Goal: Information Seeking & Learning: Find specific fact

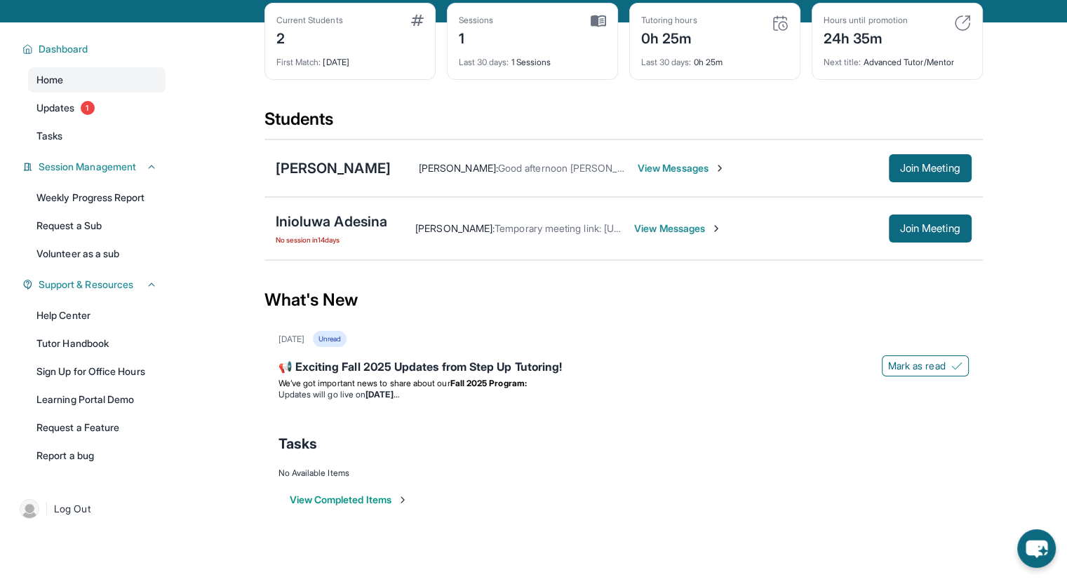
scroll to position [101, 0]
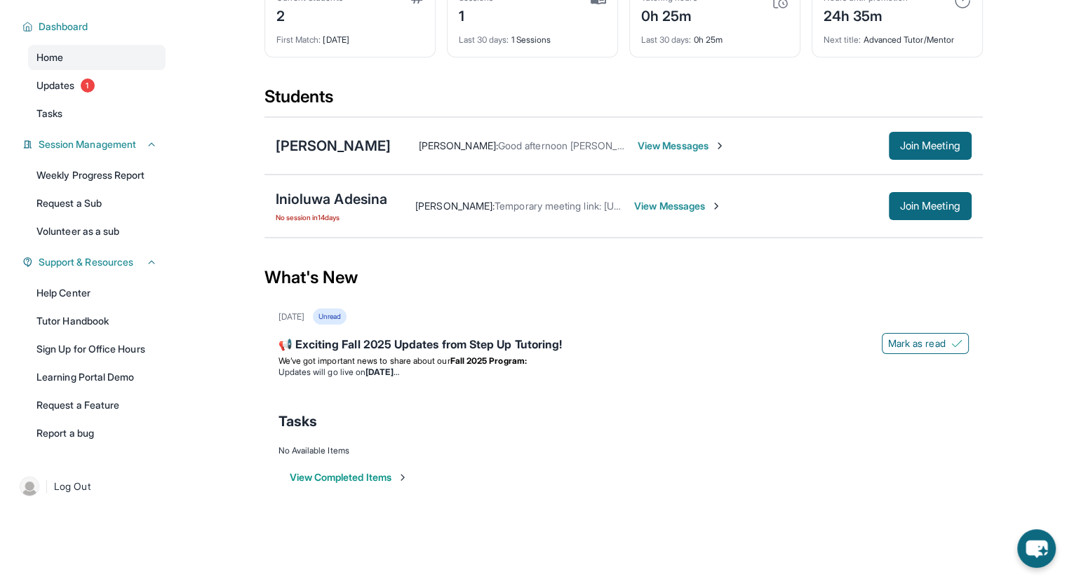
click at [93, 80] on span "1" at bounding box center [88, 86] width 14 height 14
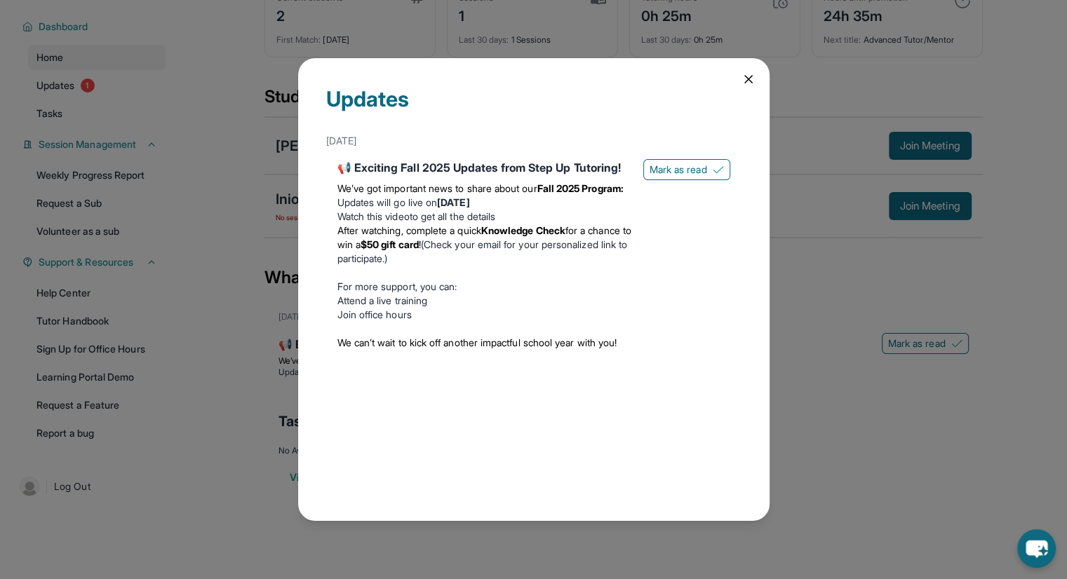
click at [744, 79] on icon at bounding box center [749, 79] width 14 height 14
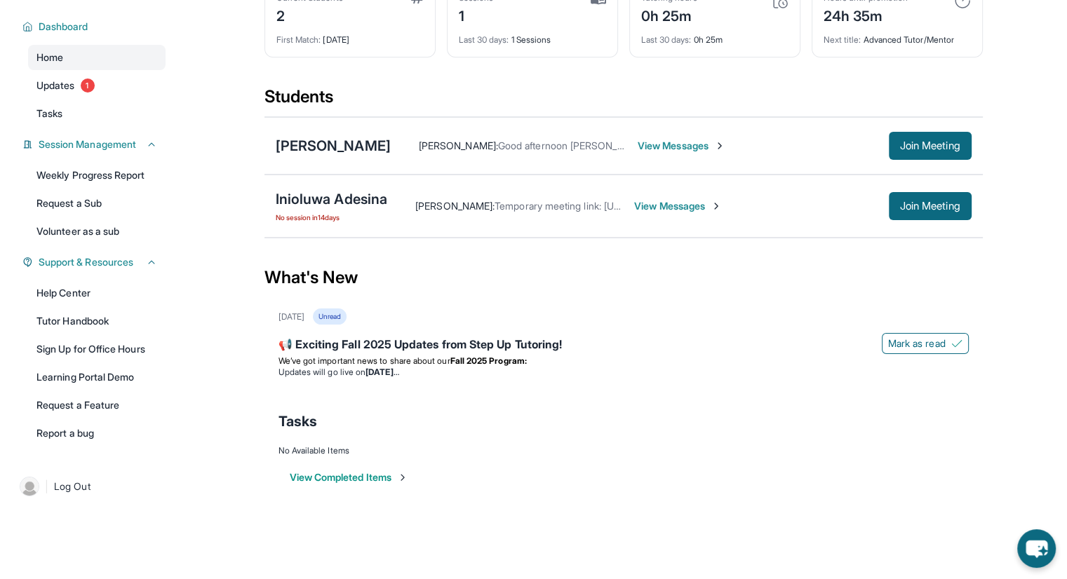
click at [639, 143] on span "View Messages" at bounding box center [682, 146] width 88 height 14
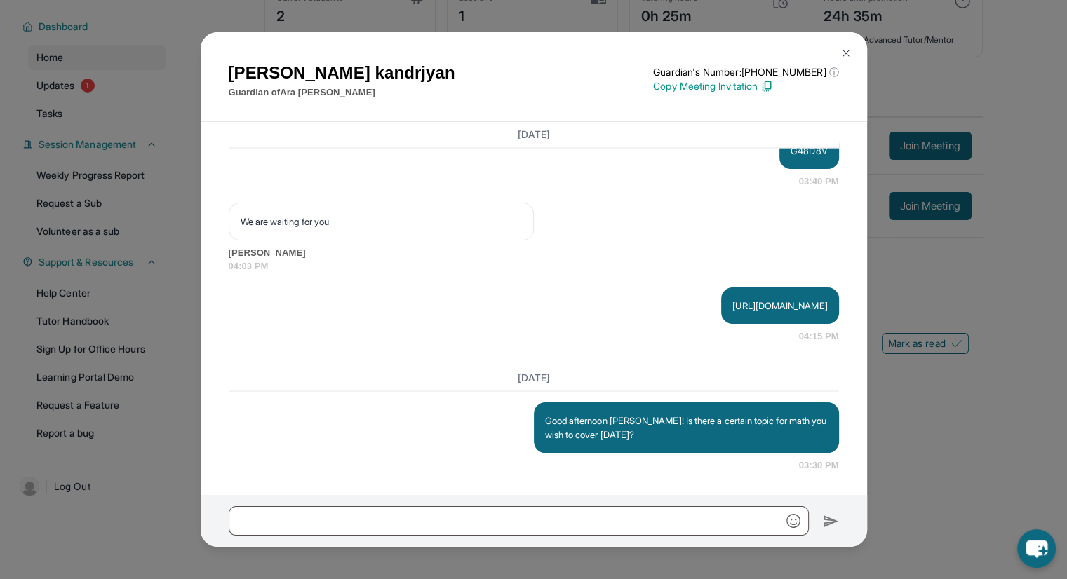
scroll to position [2490, 0]
click at [849, 59] on button at bounding box center [846, 53] width 28 height 28
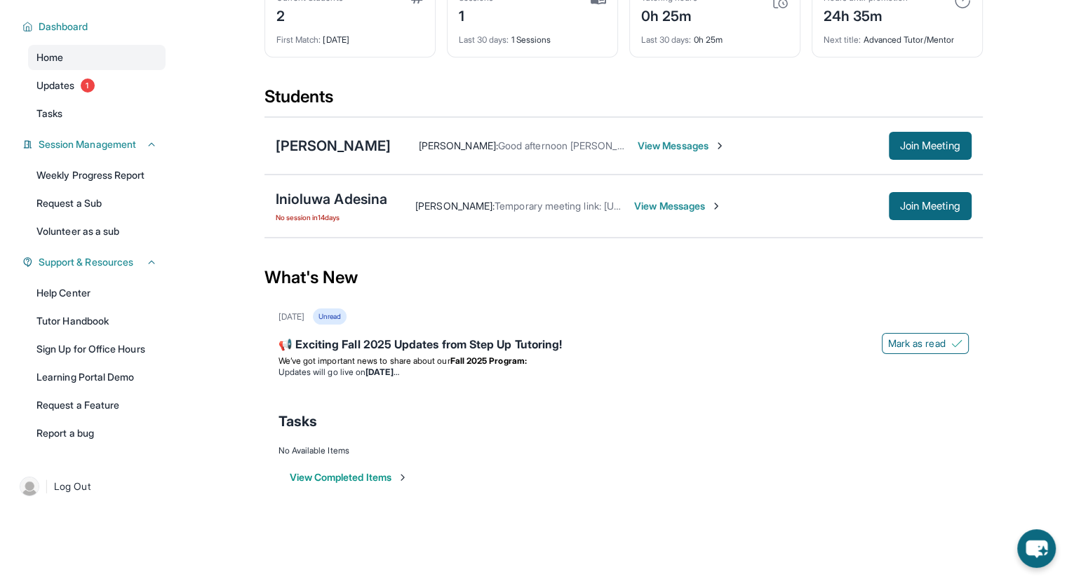
click at [912, 144] on span "Join Meeting" at bounding box center [930, 146] width 60 height 8
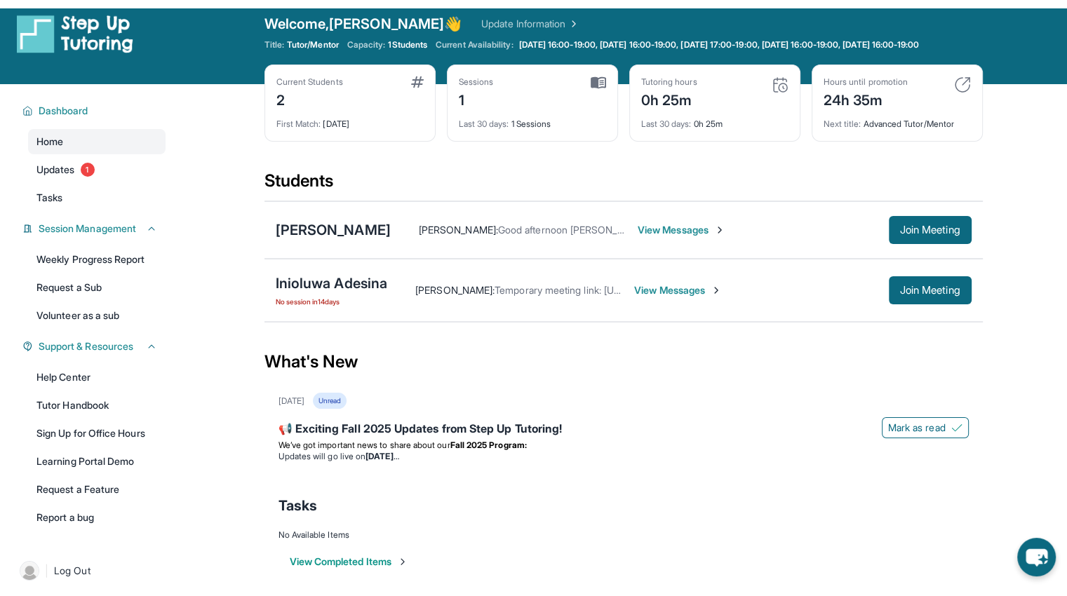
scroll to position [0, 0]
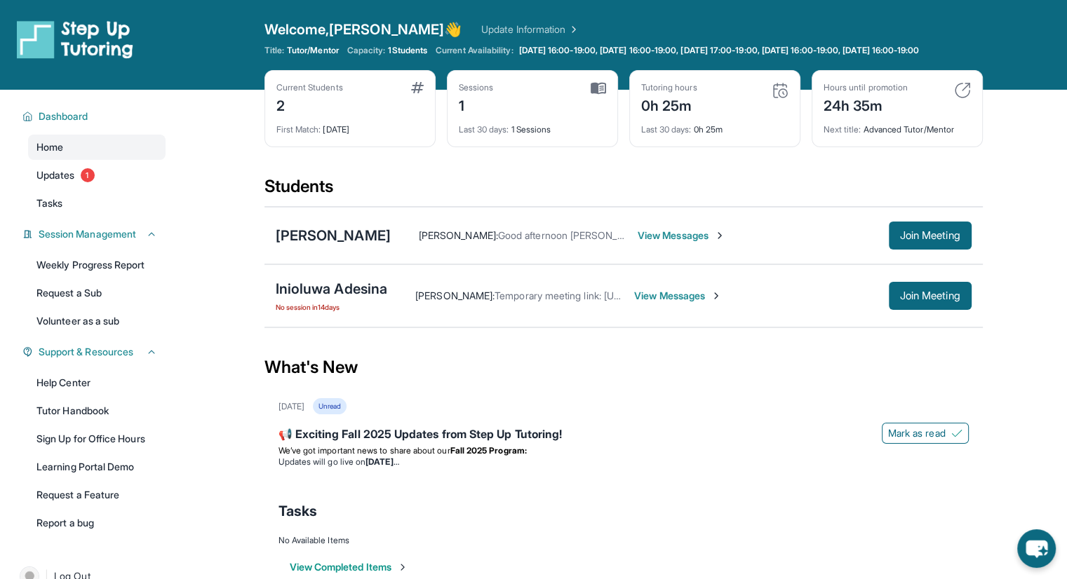
click at [595, 95] on img at bounding box center [598, 88] width 15 height 13
click at [939, 240] on span "Join Meeting" at bounding box center [930, 236] width 60 height 8
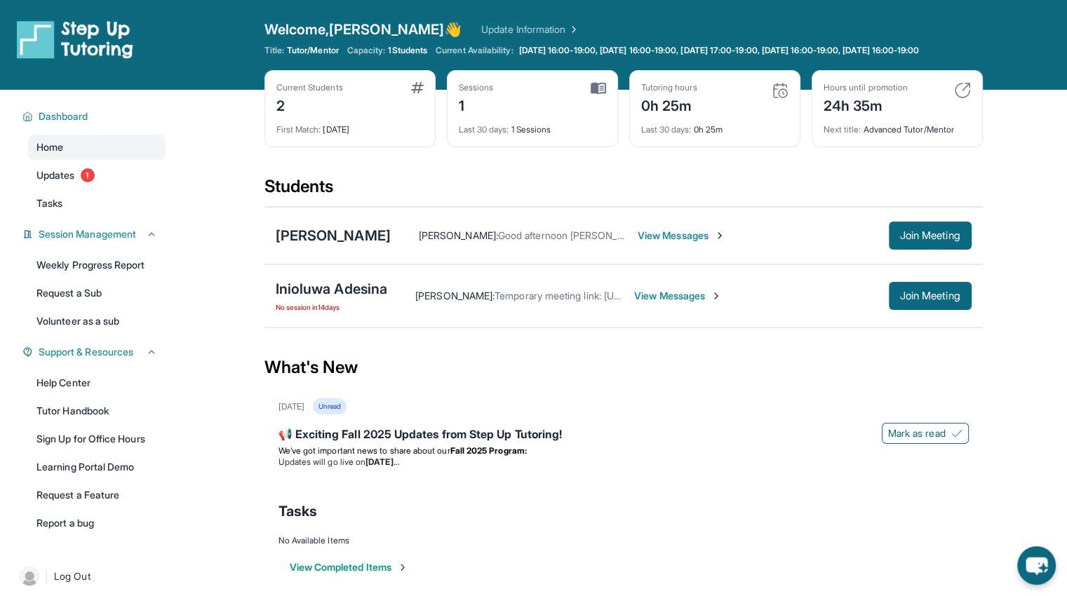
click at [330, 246] on div "[PERSON_NAME]" at bounding box center [333, 236] width 115 height 20
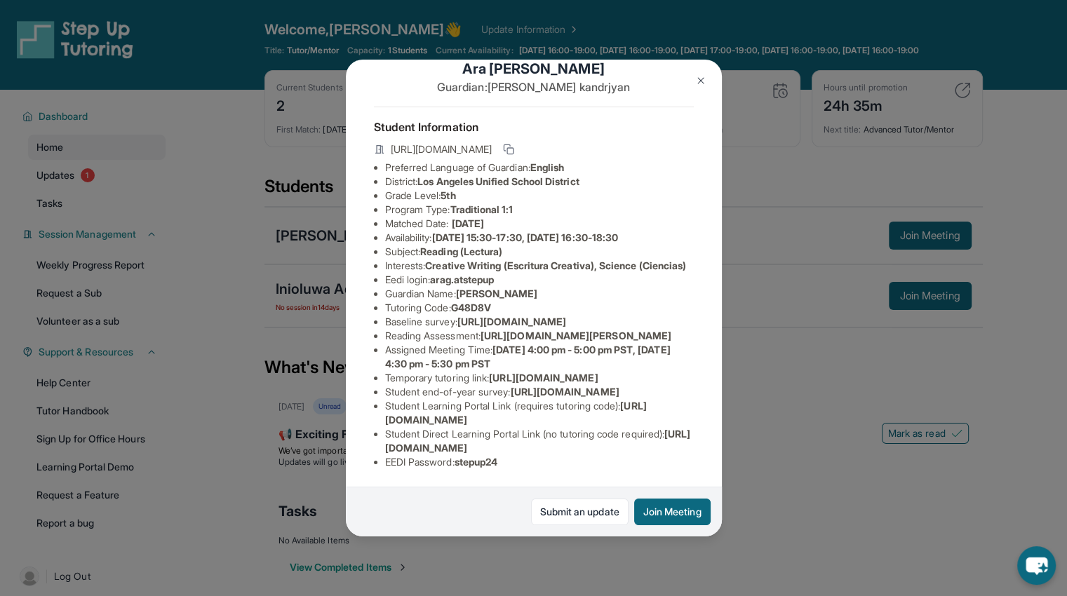
scroll to position [140, 0]
click at [462, 274] on span "arag.atstepup" at bounding box center [462, 280] width 64 height 12
click at [505, 288] on span "[PERSON_NAME]" at bounding box center [497, 294] width 82 height 12
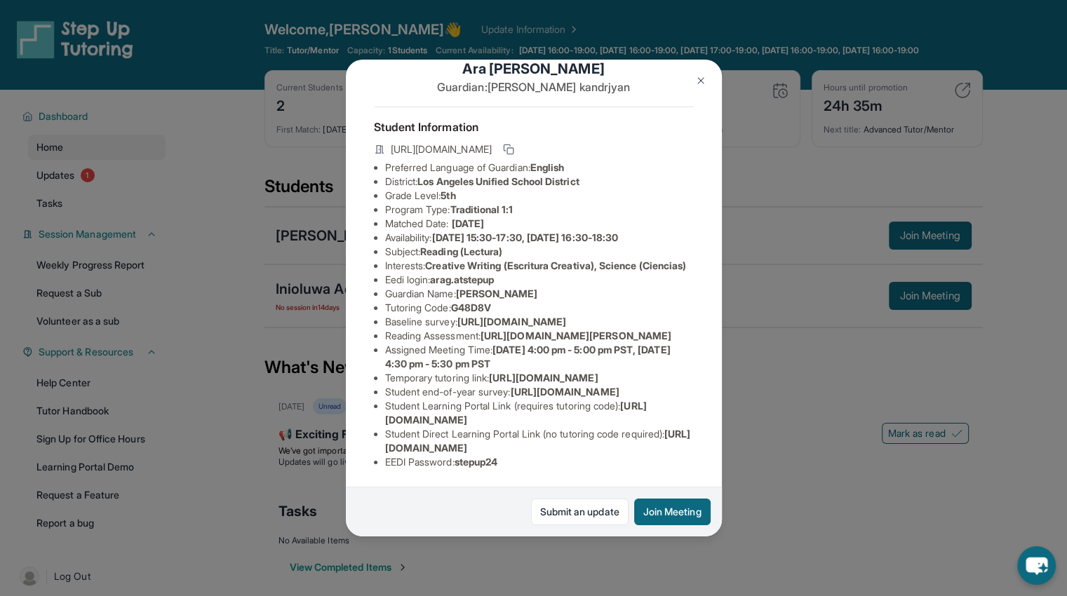
click at [544, 344] on span "[DATE] 4:00 pm - 5:00 pm PST, [DATE] 4:30 pm - 5:30 pm PST" at bounding box center [528, 357] width 286 height 26
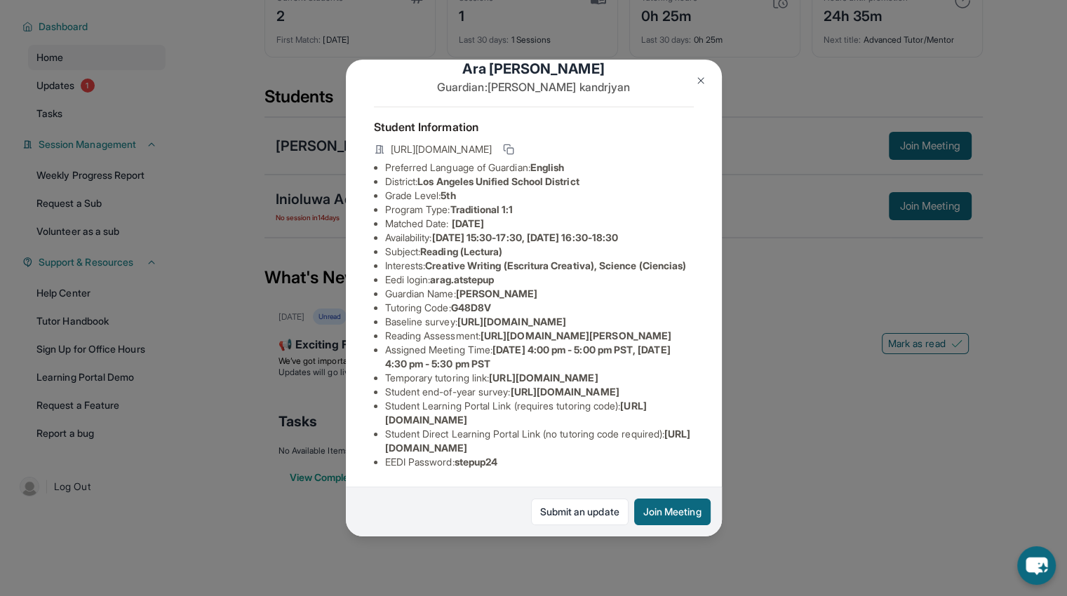
click at [474, 456] on span "stepup24" at bounding box center [476, 462] width 43 height 12
click at [483, 441] on span "[URL][DOMAIN_NAME]" at bounding box center [538, 441] width 306 height 26
click at [464, 408] on span "[URL][DOMAIN_NAME]" at bounding box center [516, 413] width 262 height 26
click at [464, 409] on span "[URL][DOMAIN_NAME]" at bounding box center [516, 413] width 262 height 26
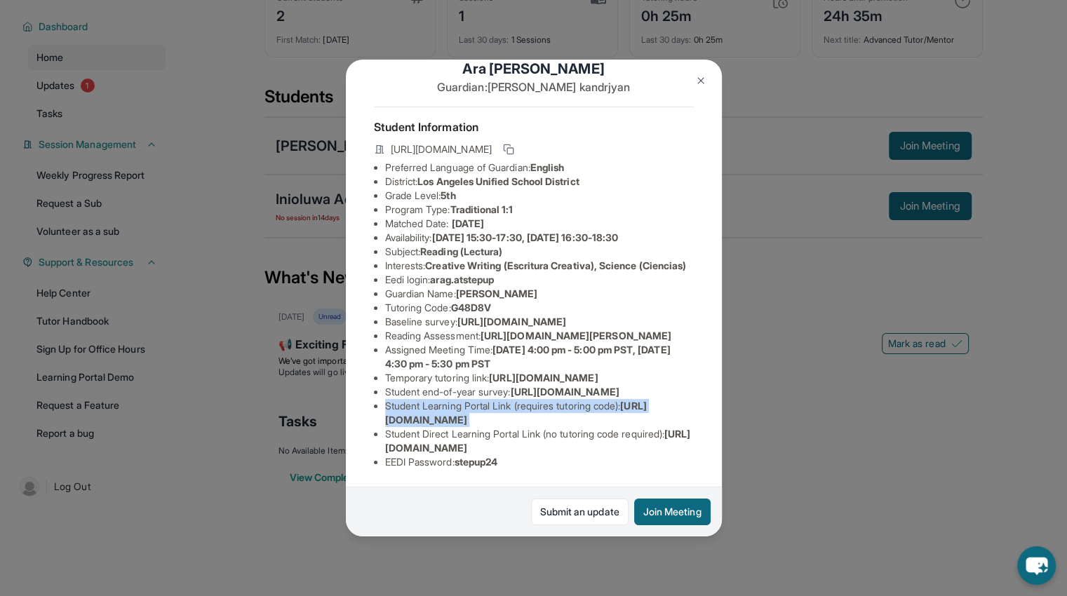
click at [464, 409] on span "[URL][DOMAIN_NAME]" at bounding box center [516, 413] width 262 height 26
click at [464, 408] on span "[URL][DOMAIN_NAME]" at bounding box center [516, 413] width 262 height 26
click at [509, 402] on li "Student Learning Portal Link (requires tutoring code) : [URL][DOMAIN_NAME]" at bounding box center [539, 413] width 309 height 28
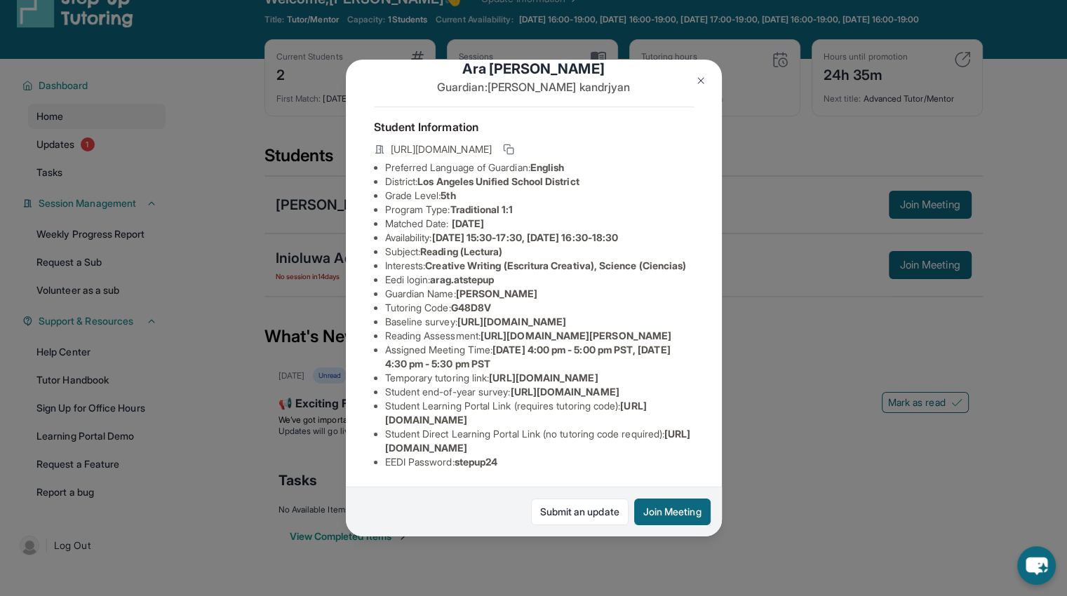
scroll to position [79, 0]
click at [475, 274] on span "arag.atstepup" at bounding box center [462, 280] width 64 height 12
click at [494, 274] on span "arag.atstepup" at bounding box center [462, 280] width 64 height 12
drag, startPoint x: 502, startPoint y: 256, endPoint x: 438, endPoint y: 257, distance: 64.6
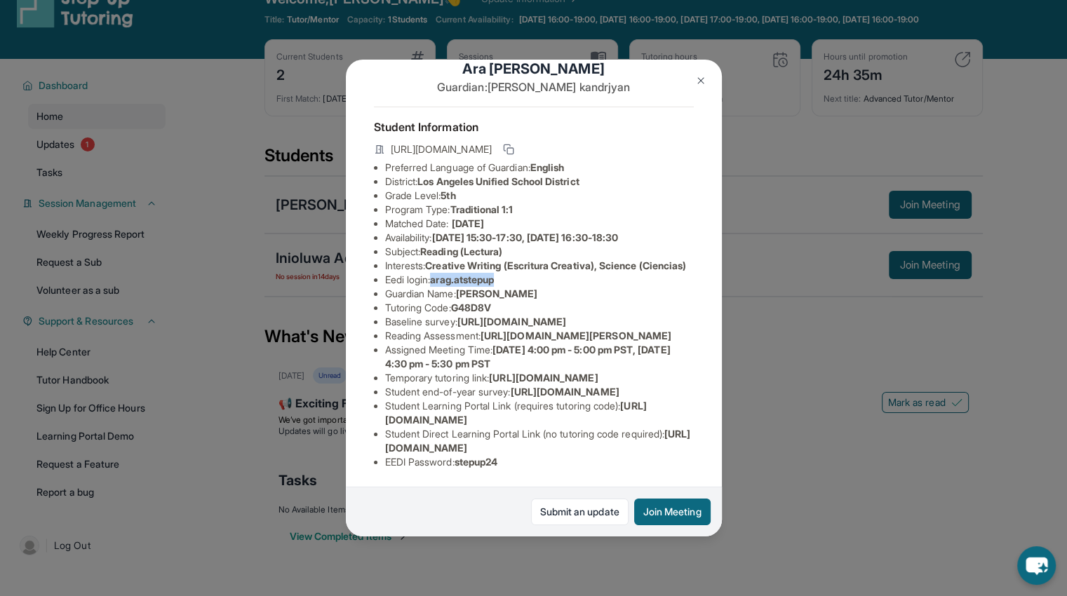
click at [438, 274] on span "arag.atstepup" at bounding box center [462, 280] width 64 height 12
copy span "arag.atstepup"
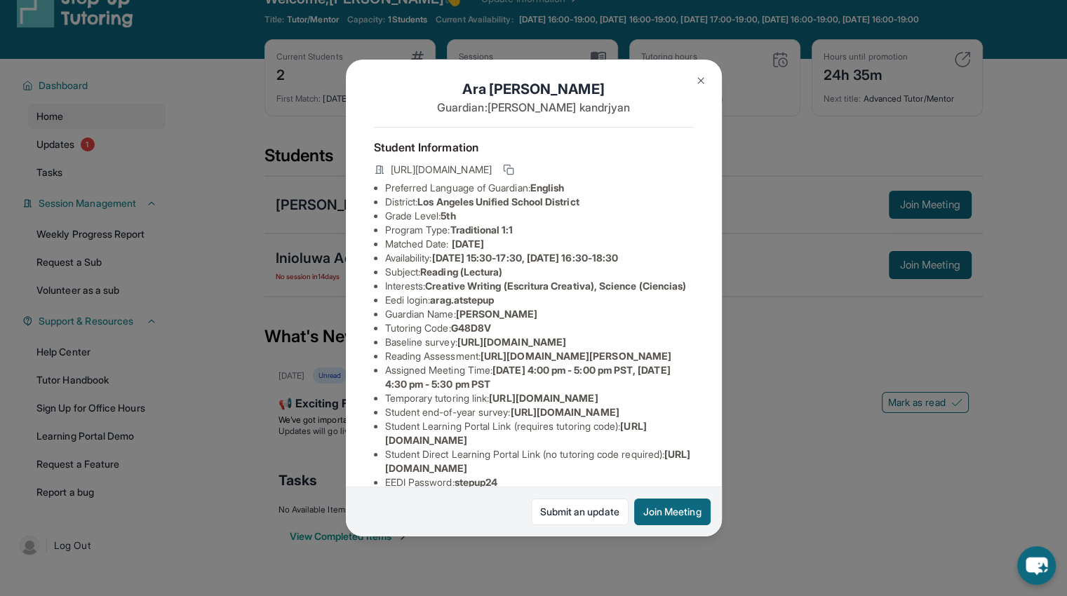
click at [469, 293] on li "Interests : Creative Writing (Escritura Creativa), Science (Ciencias)" at bounding box center [539, 286] width 309 height 14
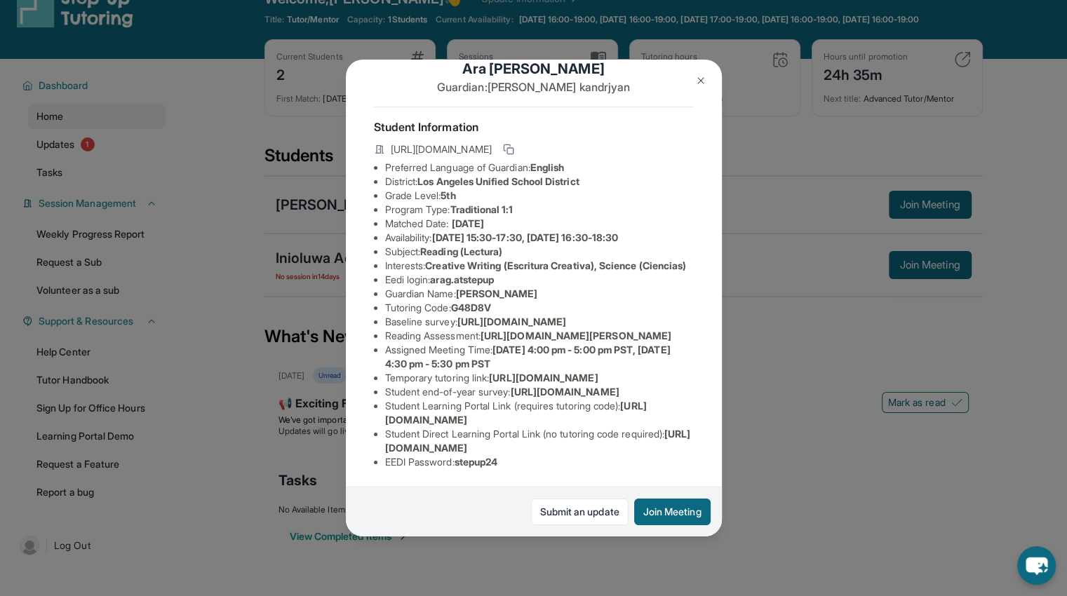
scroll to position [219, 0]
click at [491, 439] on span "[URL][DOMAIN_NAME]" at bounding box center [538, 441] width 306 height 26
click at [474, 436] on span "[URL][DOMAIN_NAME]" at bounding box center [538, 441] width 306 height 26
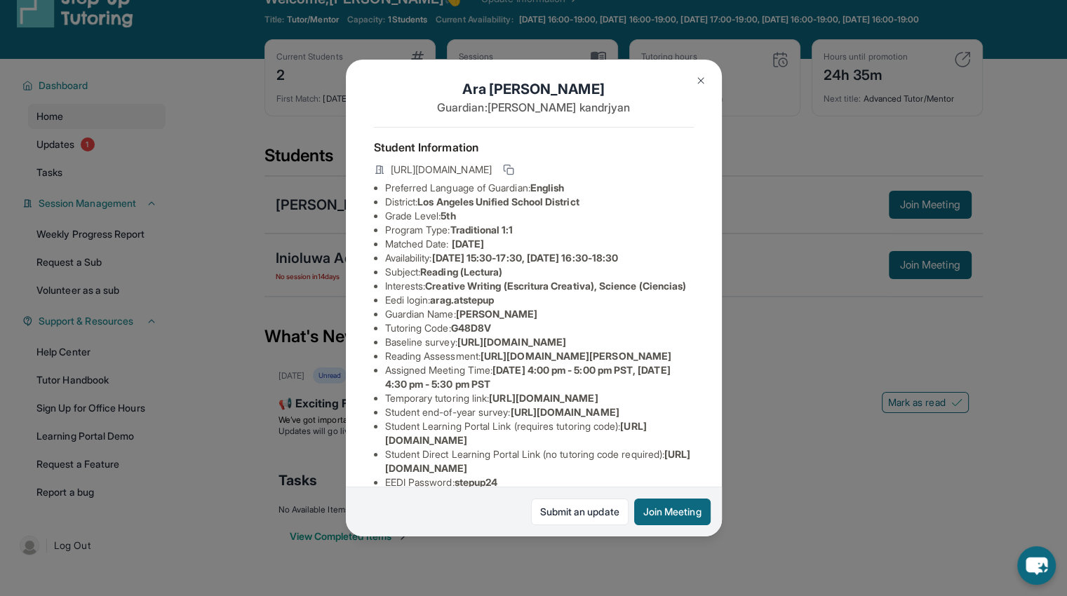
click at [690, 85] on button at bounding box center [701, 81] width 28 height 28
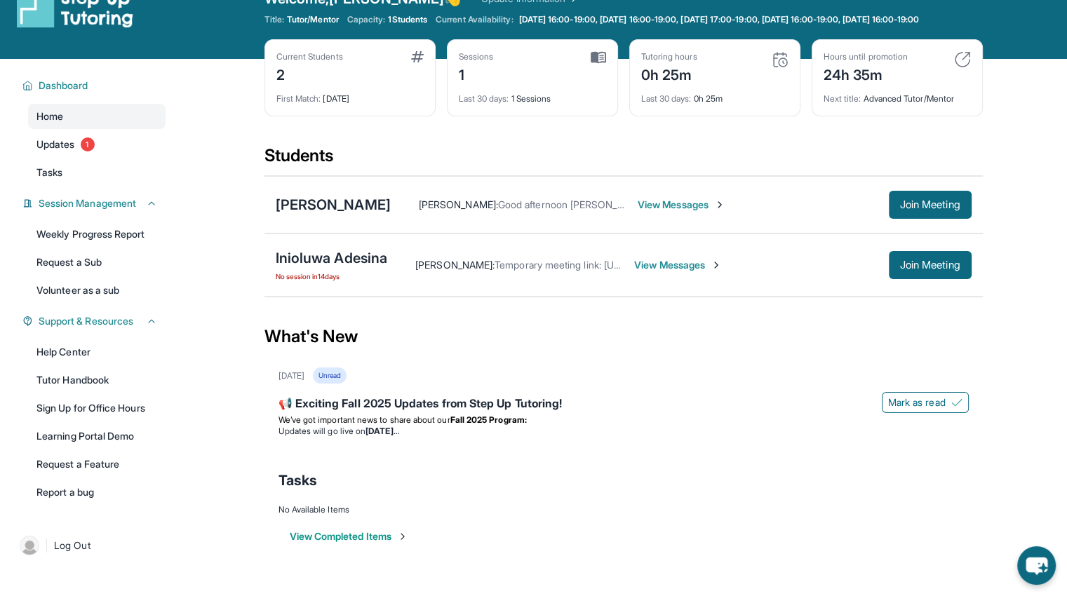
click at [346, 213] on div "[PERSON_NAME]" at bounding box center [333, 205] width 115 height 20
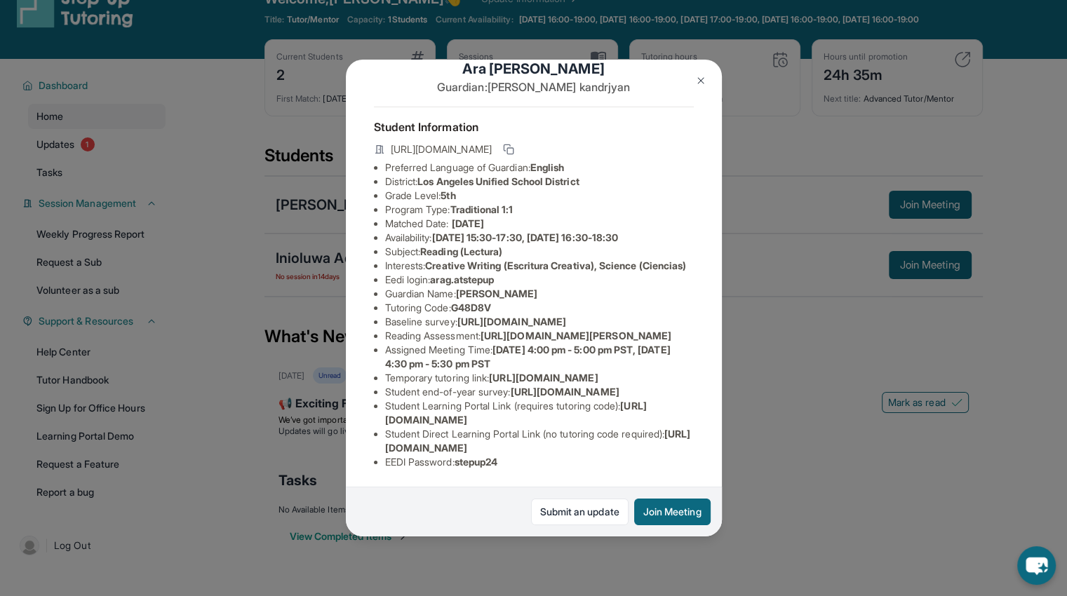
scroll to position [149, 0]
click at [489, 274] on span "arag.atstepup" at bounding box center [462, 280] width 64 height 12
click at [494, 274] on span "arag.atstepup" at bounding box center [462, 280] width 64 height 12
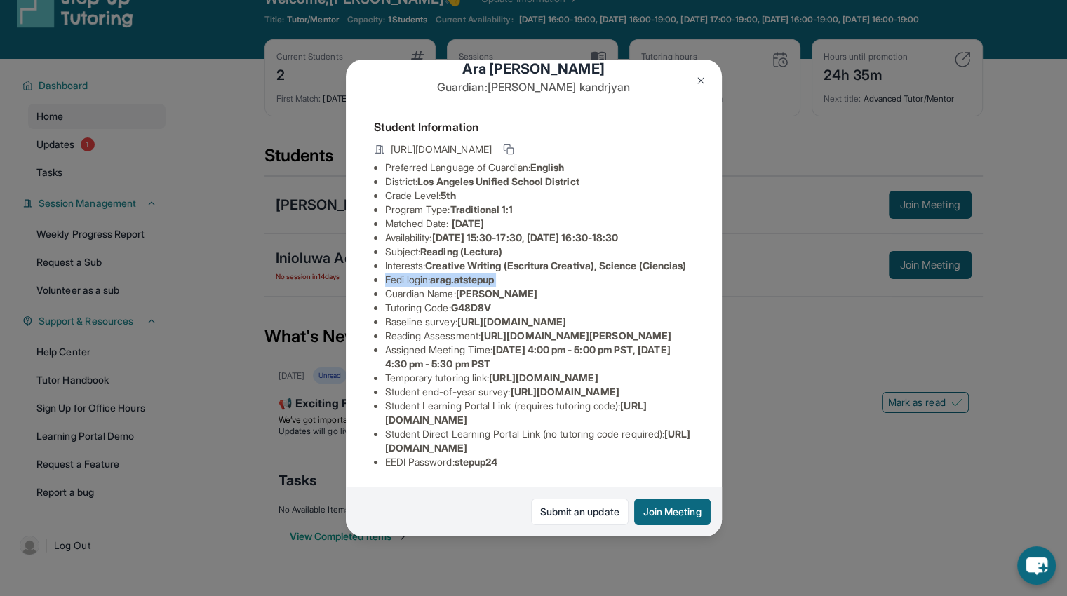
click at [505, 273] on li "Eedi login : arag.atstepup" at bounding box center [539, 280] width 309 height 14
drag, startPoint x: 435, startPoint y: 187, endPoint x: 503, endPoint y: 189, distance: 68.1
click at [503, 273] on li "Eedi login : arag.atstepup" at bounding box center [539, 280] width 309 height 14
copy span "arag.atstepup"
click at [529, 301] on li "Tutoring Code : G48D8V" at bounding box center [539, 308] width 309 height 14
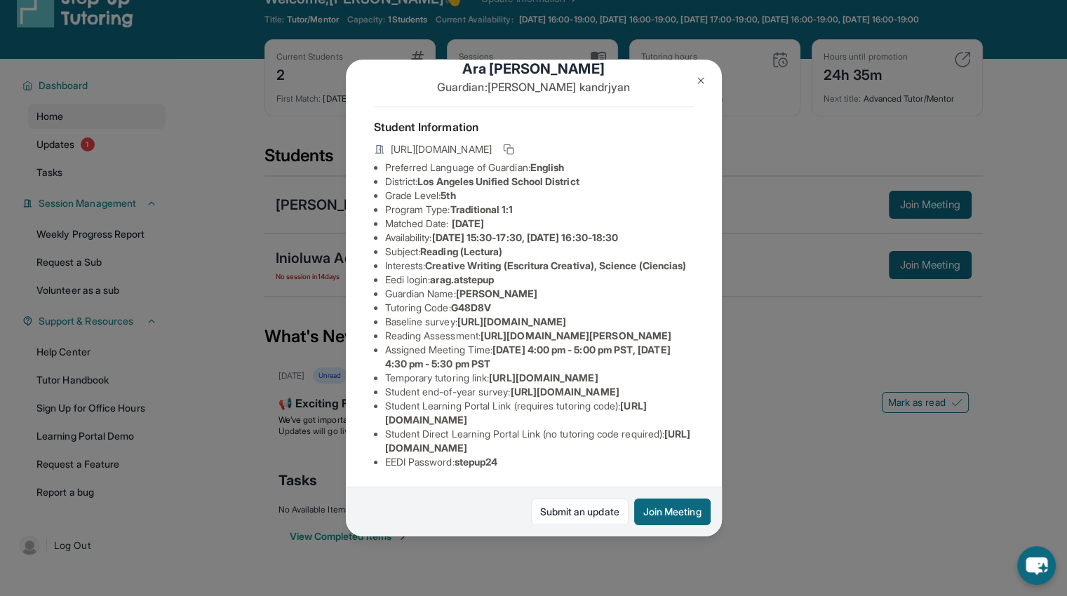
scroll to position [219, 0]
drag, startPoint x: 459, startPoint y: 452, endPoint x: 506, endPoint y: 457, distance: 47.3
click at [506, 457] on li "EEDI Password : stepup24" at bounding box center [539, 462] width 309 height 14
copy li "stepup24"
click at [532, 460] on div "Student Information [URL][DOMAIN_NAME] Preferred Language of Guardian: English …" at bounding box center [534, 294] width 320 height 374
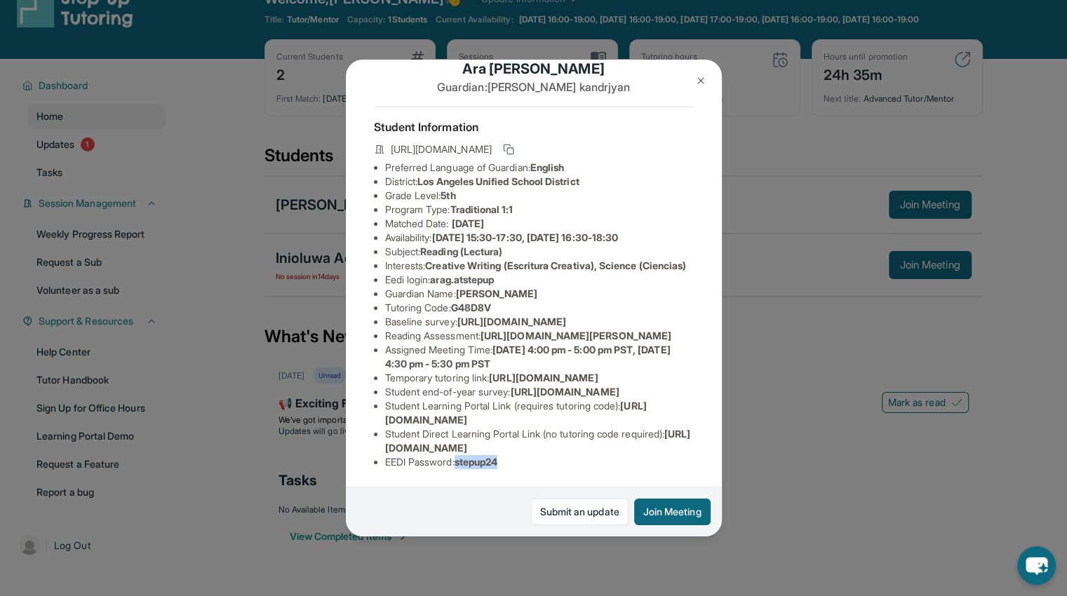
drag, startPoint x: 462, startPoint y: 452, endPoint x: 509, endPoint y: 456, distance: 47.8
click at [509, 456] on li "EEDI Password : stepup24" at bounding box center [539, 462] width 309 height 14
copy span "stepup24"
click at [696, 81] on img at bounding box center [700, 80] width 11 height 11
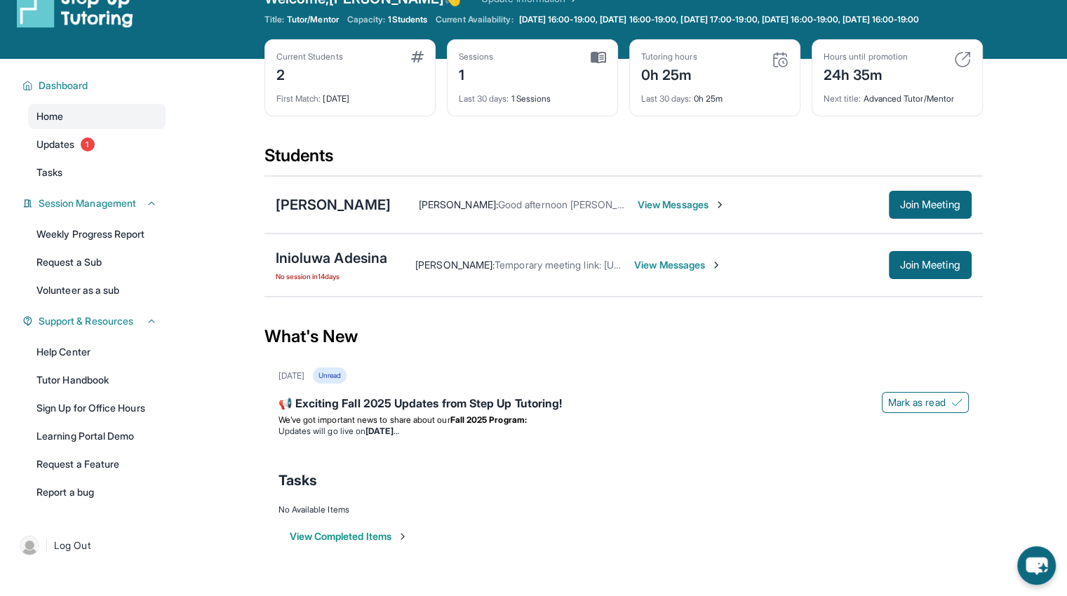
click at [314, 210] on div "[PERSON_NAME]" at bounding box center [333, 205] width 115 height 20
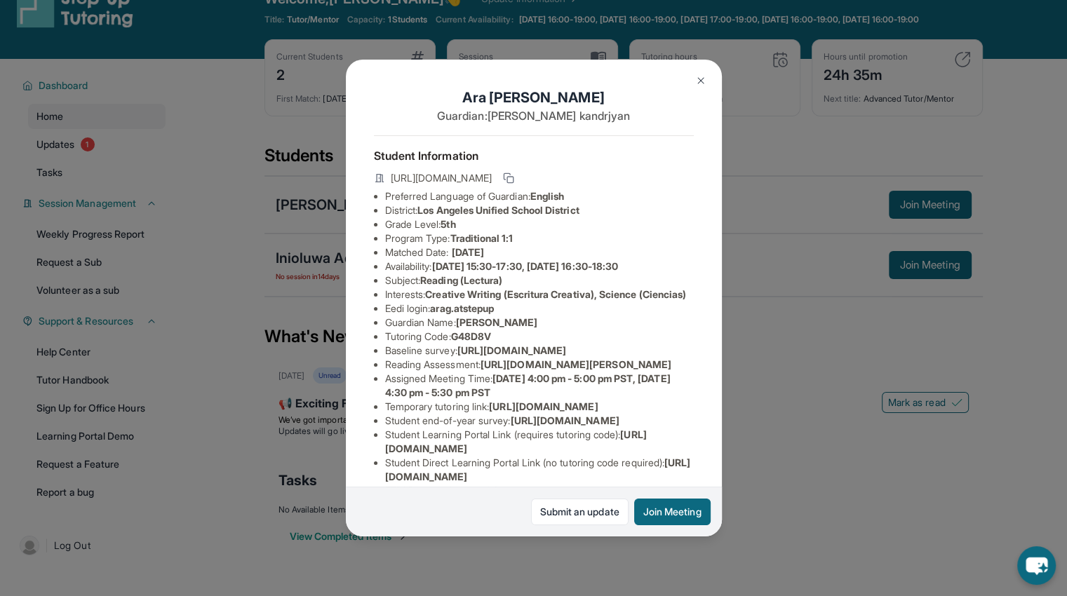
click at [696, 82] on img at bounding box center [700, 80] width 11 height 11
